Goal: Task Accomplishment & Management: Use online tool/utility

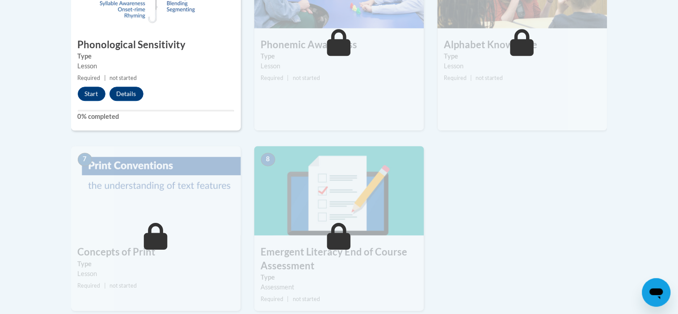
scroll to position [586, 0]
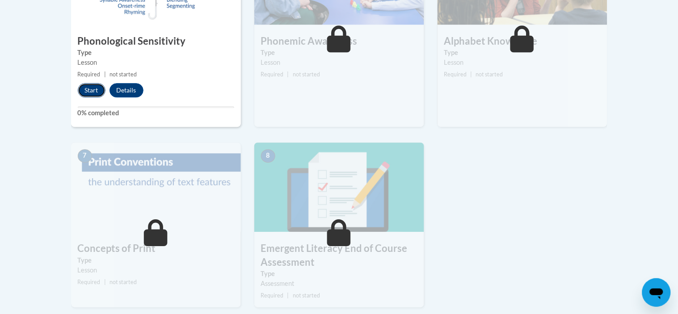
click at [96, 83] on button "Start" at bounding box center [92, 90] width 28 height 14
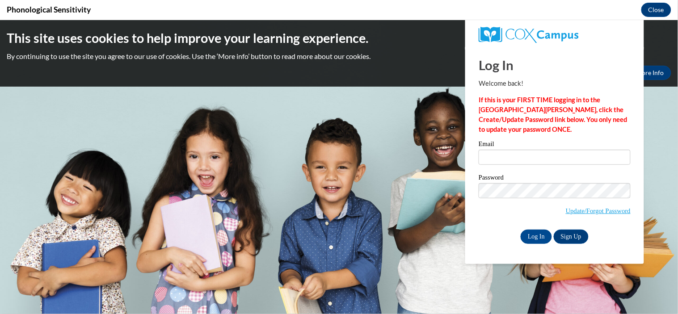
scroll to position [0, 0]
type input "[EMAIL_ADDRESS][DOMAIN_NAME]"
click at [534, 237] on input "Log In" at bounding box center [535, 236] width 31 height 14
